Goal: Use online tool/utility: Utilize a website feature to perform a specific function

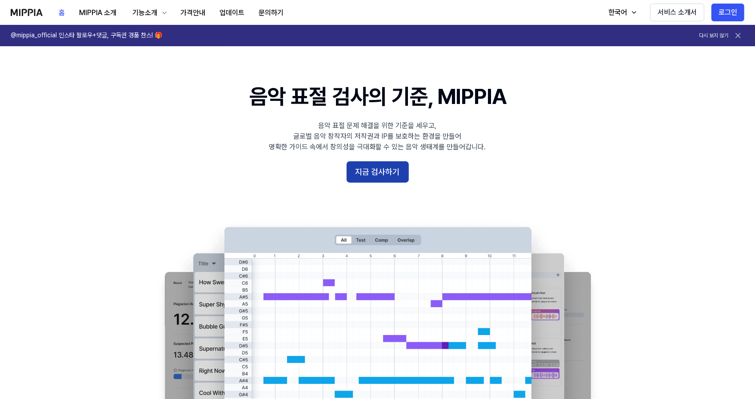
click at [376, 173] on button "지금 검사하기" at bounding box center [378, 171] width 62 height 21
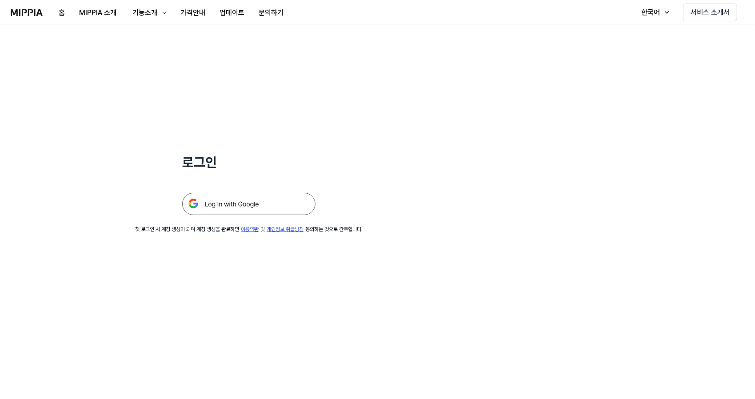
click at [269, 210] on img at bounding box center [248, 204] width 133 height 22
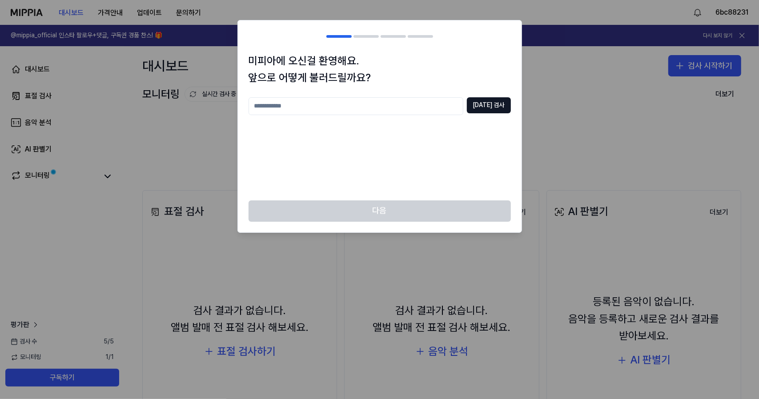
click at [391, 105] on input "text" at bounding box center [355, 106] width 215 height 18
type input "*"
type input "****"
click at [490, 108] on button "[DATE] 검사" at bounding box center [489, 105] width 44 height 16
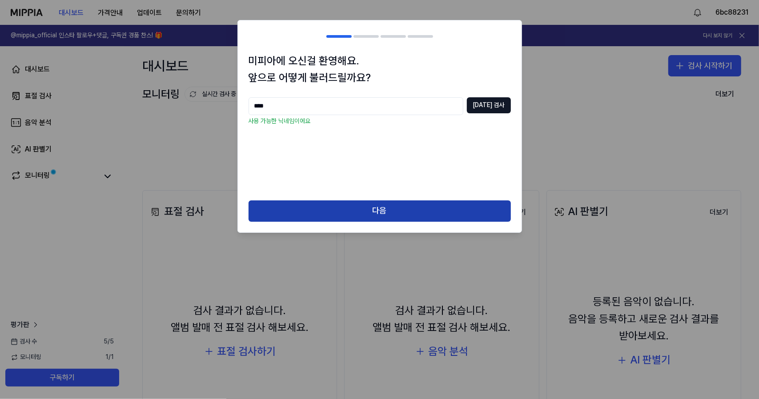
click at [368, 205] on button "다음" at bounding box center [379, 210] width 262 height 21
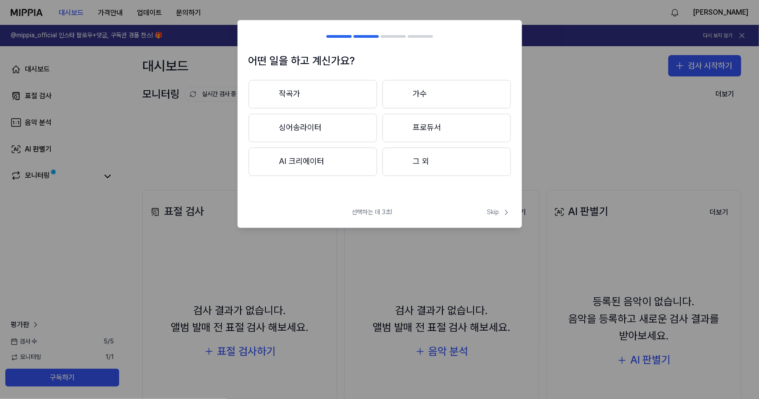
click at [427, 168] on button "그 외" at bounding box center [446, 162] width 128 height 28
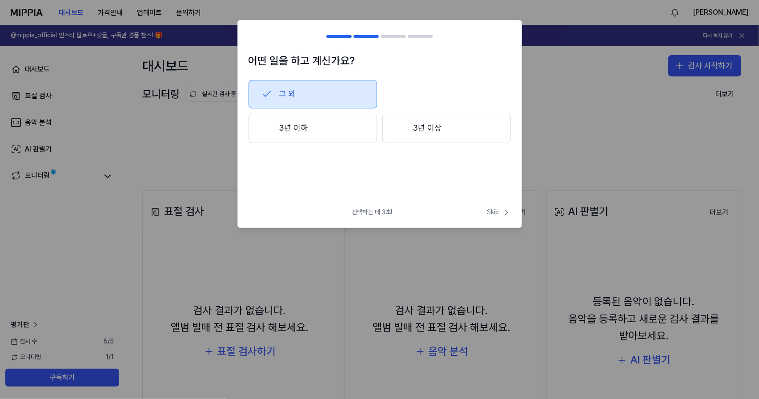
click at [342, 140] on button "3년 이하" at bounding box center [312, 128] width 128 height 29
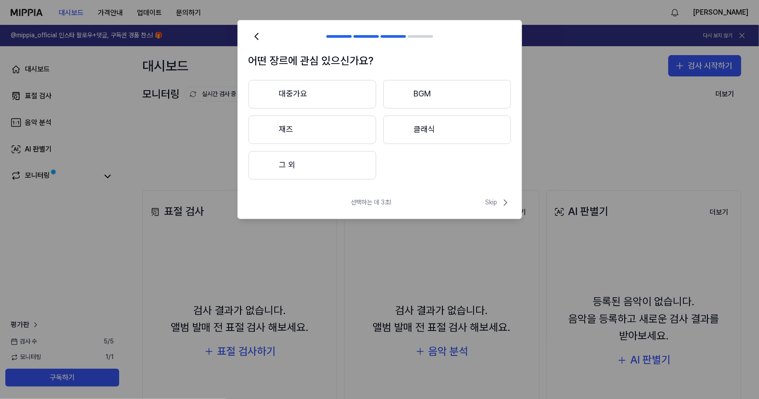
click at [351, 97] on button "대중가요" at bounding box center [312, 94] width 128 height 28
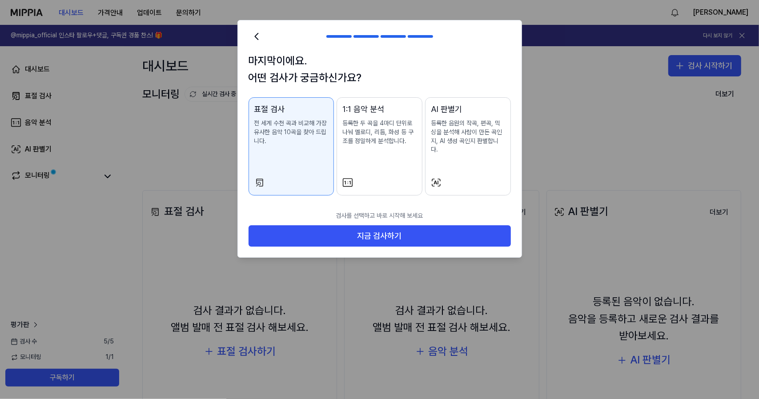
click at [445, 168] on button "AI 판별기 등록한 음원의 작곡, 편곡, 믹싱을 분석해 사람이 만든 곡인지, AI 생성 곡인지 판별합니다." at bounding box center [468, 146] width 86 height 98
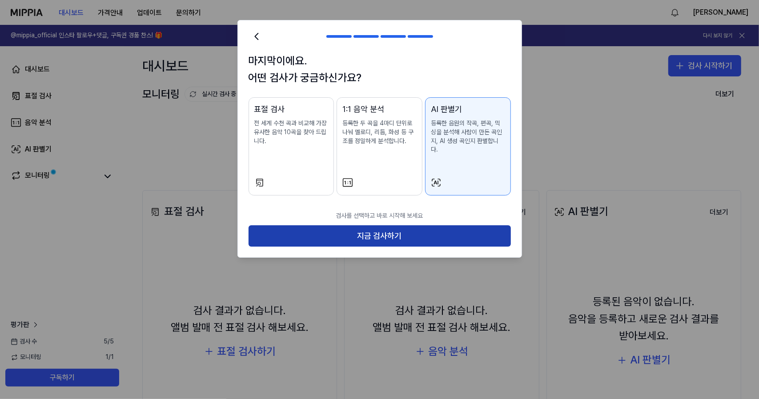
click at [381, 230] on button "지금 검사하기" at bounding box center [379, 235] width 262 height 21
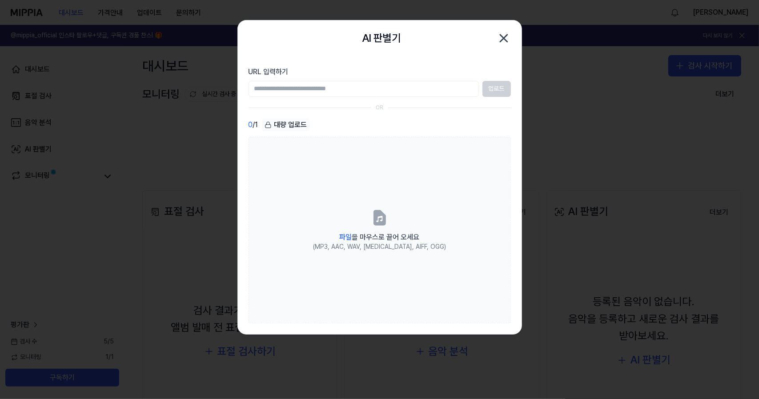
paste input "**********"
type input "**********"
click at [492, 88] on button "업로드" at bounding box center [496, 89] width 28 height 16
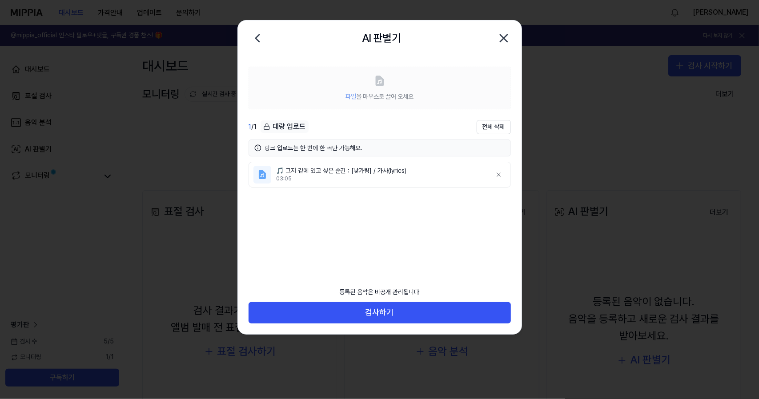
click at [411, 291] on div "등록된 음악은 비공개 관리됩니다" at bounding box center [379, 293] width 91 height 20
drag, startPoint x: 392, startPoint y: 292, endPoint x: 385, endPoint y: 292, distance: 7.1
click at [385, 292] on div "등록된 음악은 비공개 관리됩니다" at bounding box center [379, 293] width 91 height 20
drag, startPoint x: 371, startPoint y: 290, endPoint x: 383, endPoint y: 290, distance: 12.0
click at [383, 290] on div "등록된 음악은 비공개 관리됩니다" at bounding box center [379, 293] width 91 height 20
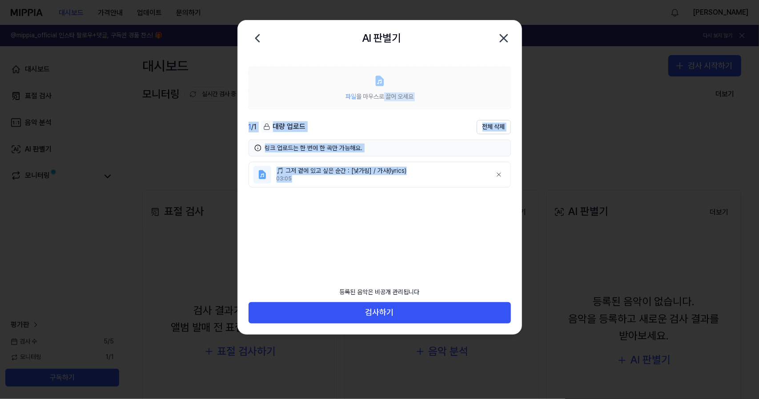
drag, startPoint x: 361, startPoint y: 176, endPoint x: 383, endPoint y: 93, distance: 85.6
click at [383, 93] on div "파일 을 마우스로 끌어 오세요 1 / 1 대량 업로드 전체 삭제 링크 업로드는 한 번에 한 곡만 가능해요. 🎵 그저 곁에 있고 싶은 순간 : …" at bounding box center [380, 162] width 284 height 213
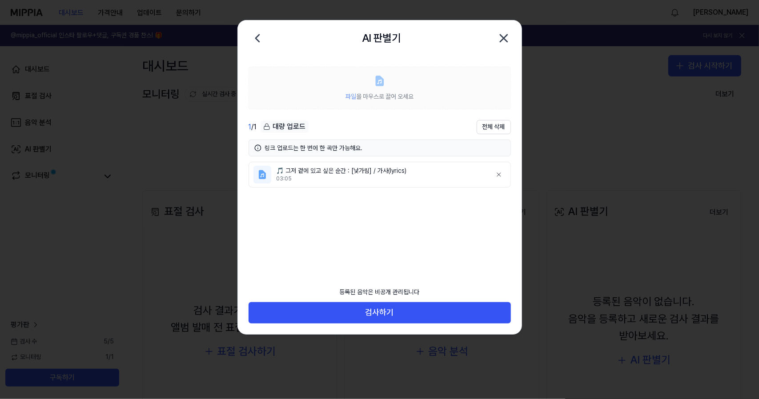
click at [376, 84] on icon at bounding box center [380, 81] width 8 height 10
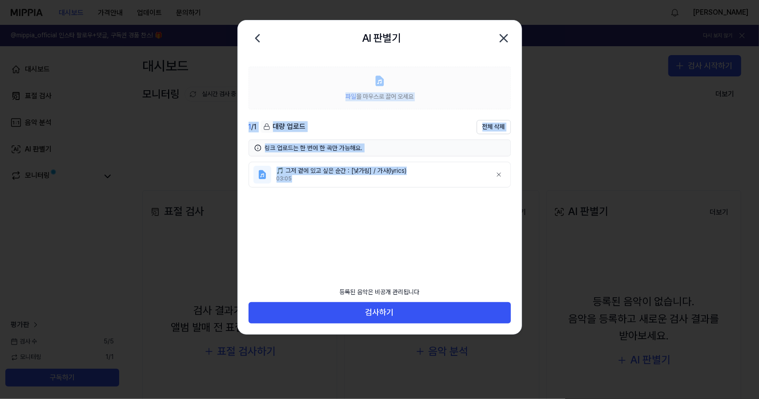
drag, startPoint x: 326, startPoint y: 179, endPoint x: 379, endPoint y: 85, distance: 107.7
click at [379, 85] on div "파일 을 마우스로 끌어 오세요 1 / 1 대량 업로드 전체 삭제 링크 업로드는 한 번에 한 곡만 가능해요. 🎵 그저 곁에 있고 싶은 순간 : …" at bounding box center [380, 162] width 284 height 213
click at [368, 128] on div "1 / 1 대량 업로드 전체 삭제" at bounding box center [379, 127] width 262 height 14
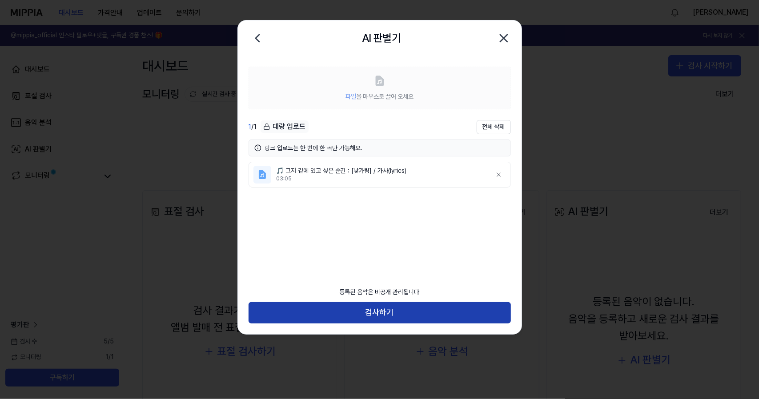
click at [366, 311] on button "검사하기" at bounding box center [379, 312] width 262 height 21
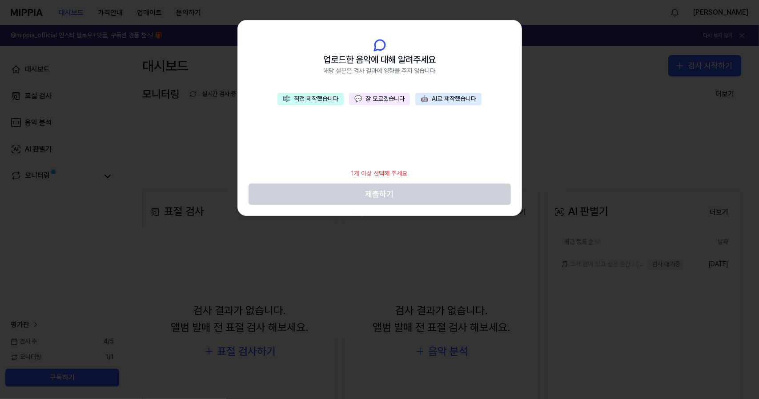
click at [376, 172] on div "1개 이상 선택해 주세요" at bounding box center [379, 174] width 67 height 20
click at [373, 172] on div "1개 이상 선택해 주세요" at bounding box center [379, 174] width 67 height 20
click at [374, 197] on footer "1개 이상 선택해 주세요 제출하기" at bounding box center [379, 184] width 262 height 41
click at [379, 177] on div "1개 이상 선택해 주세요" at bounding box center [379, 174] width 67 height 20
click at [395, 99] on button "💬 잘 모르겠습니다" at bounding box center [379, 99] width 61 height 12
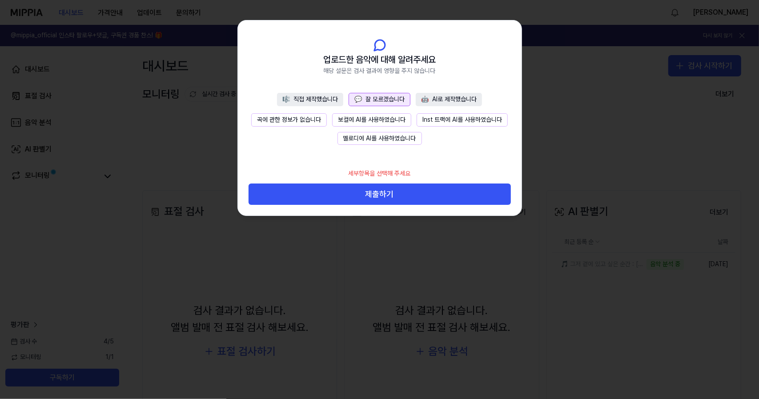
click at [316, 120] on button "곡에 관한 정보가 없습니다" at bounding box center [289, 119] width 76 height 13
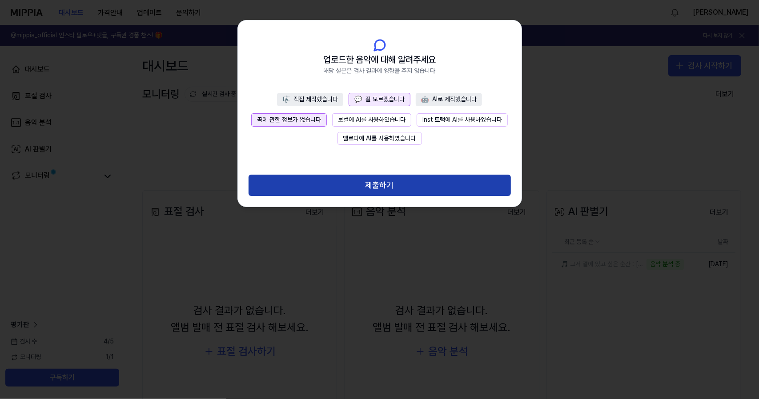
click at [364, 185] on button "제출하기" at bounding box center [379, 185] width 262 height 21
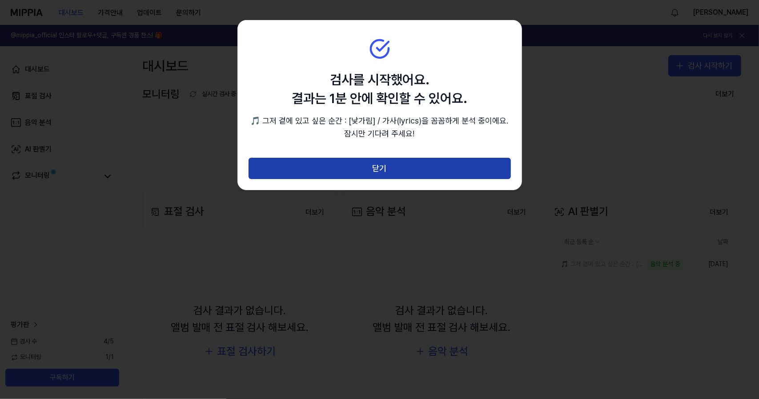
click at [370, 167] on button "닫기" at bounding box center [379, 168] width 262 height 21
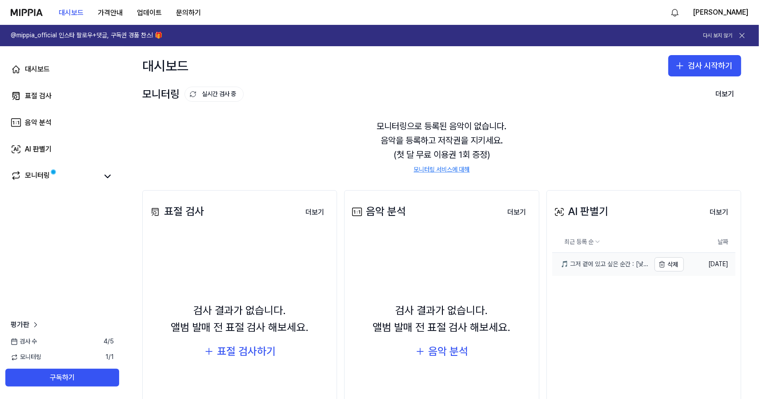
click at [596, 268] on div "🎵 그저 곁에 있고 싶은 순간 : [낯가림] / 가사(lyrics)" at bounding box center [601, 264] width 98 height 9
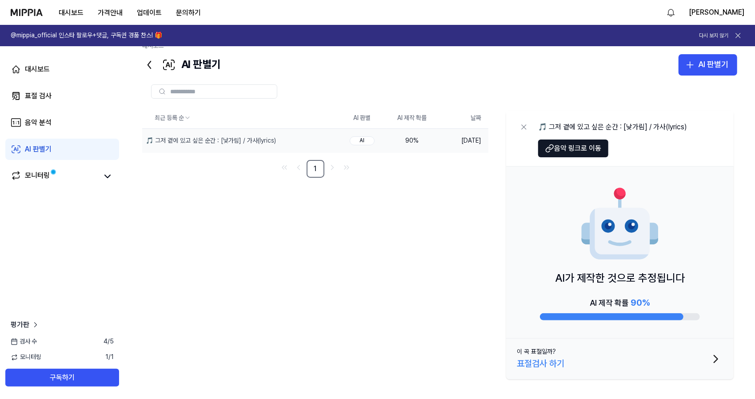
scroll to position [16, 0]
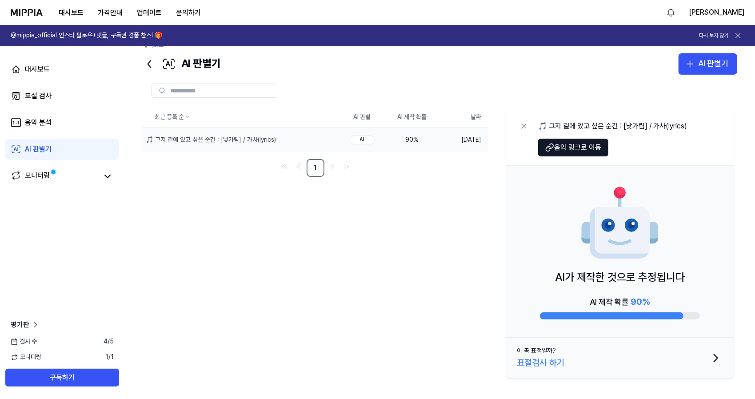
drag, startPoint x: 552, startPoint y: 274, endPoint x: 673, endPoint y: 274, distance: 120.4
click at [673, 274] on div "AI가 제작한 것으로 추정됩니다 AI 제작 확률 90 %" at bounding box center [620, 252] width 228 height 172
drag, startPoint x: 673, startPoint y: 274, endPoint x: 585, endPoint y: 276, distance: 88.0
click at [585, 276] on p "AI가 제작한 것으로 추정됩니다" at bounding box center [620, 277] width 130 height 17
drag, startPoint x: 680, startPoint y: 275, endPoint x: 587, endPoint y: 275, distance: 93.3
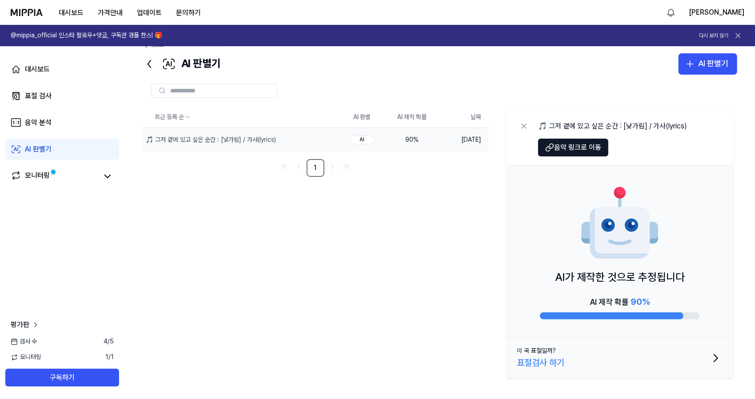
click at [587, 275] on p "AI가 제작한 것으로 추정됩니다" at bounding box center [620, 277] width 130 height 17
